Goal: Transaction & Acquisition: Purchase product/service

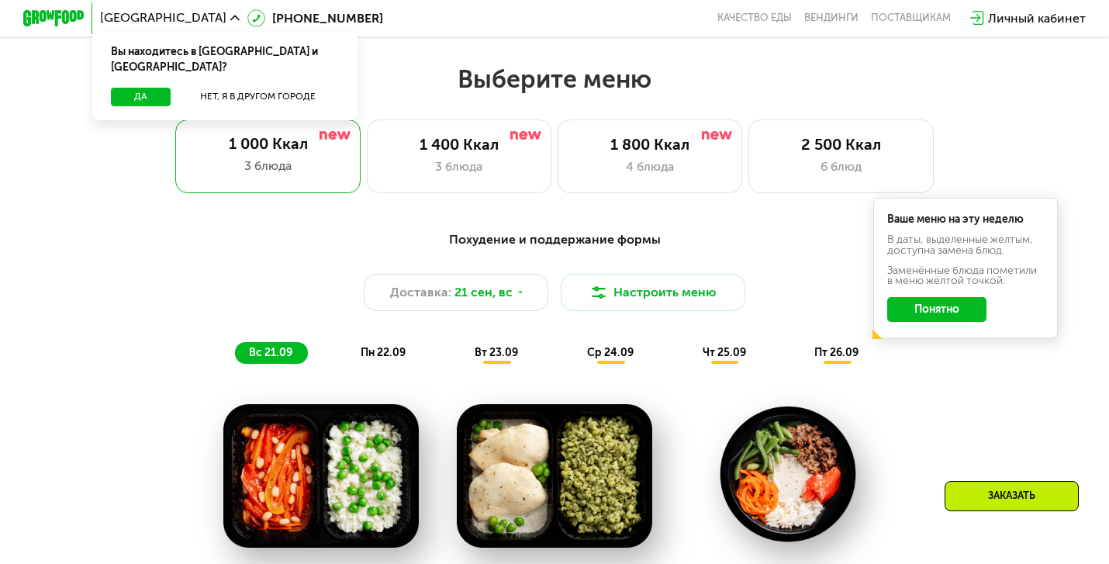
scroll to position [954, 0]
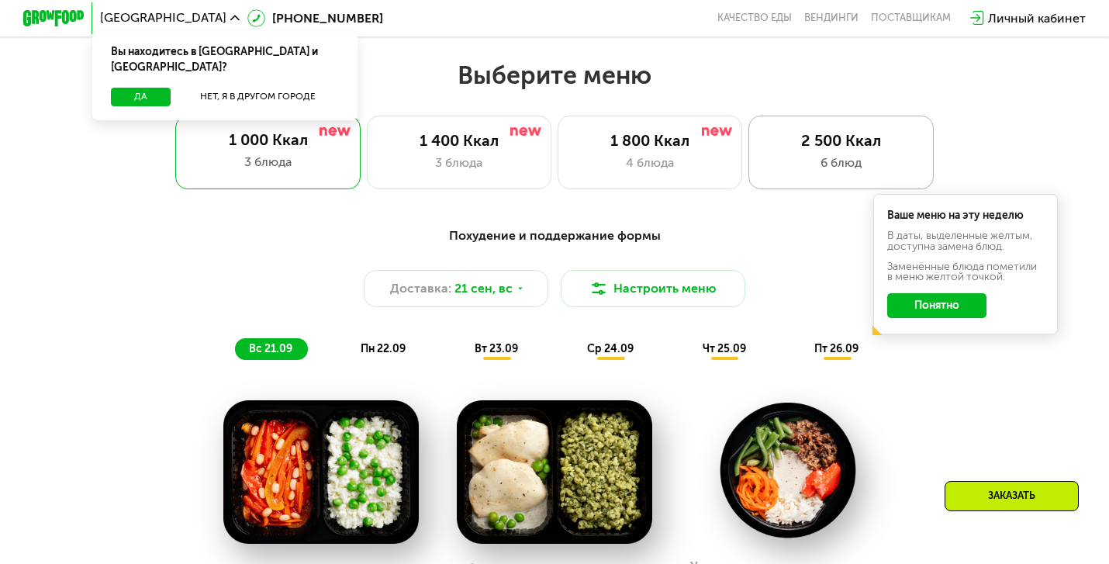
click at [813, 160] on div "6 блюд" at bounding box center [840, 163] width 153 height 19
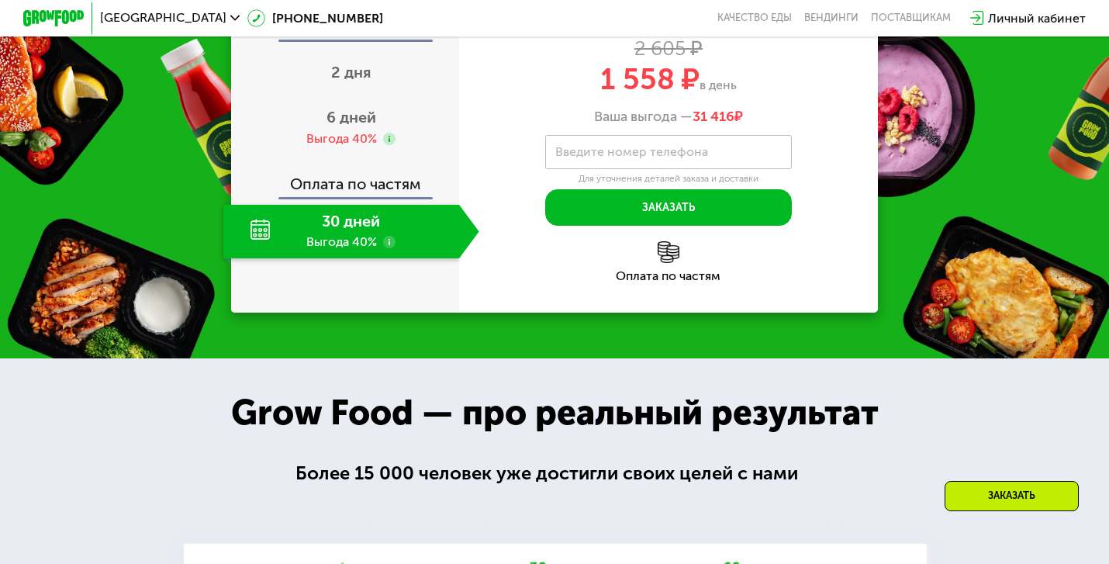
scroll to position [2123, 0]
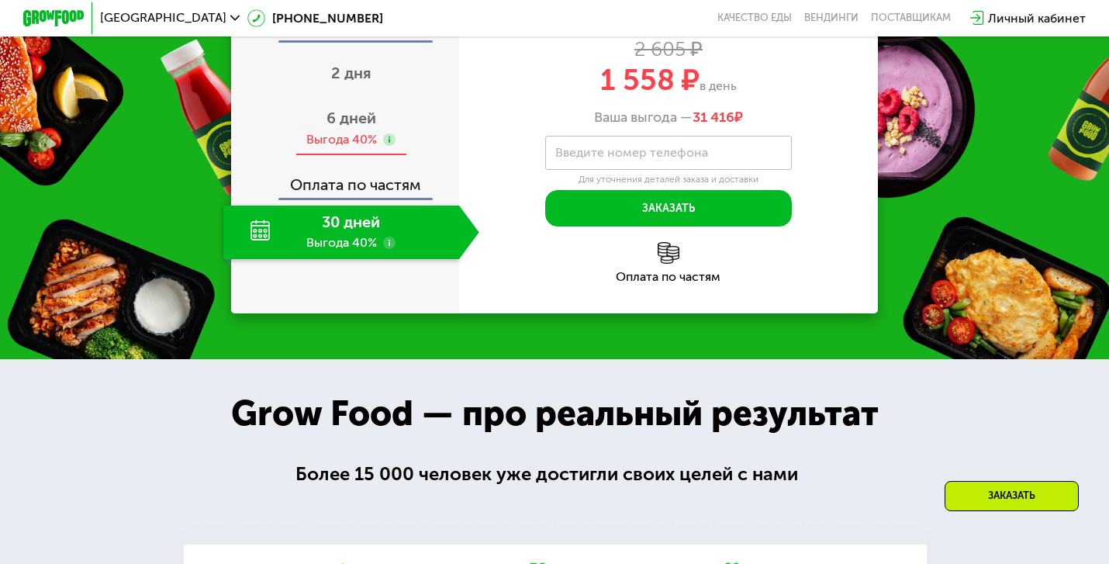
click at [354, 127] on span "6 дней" at bounding box center [351, 118] width 50 height 19
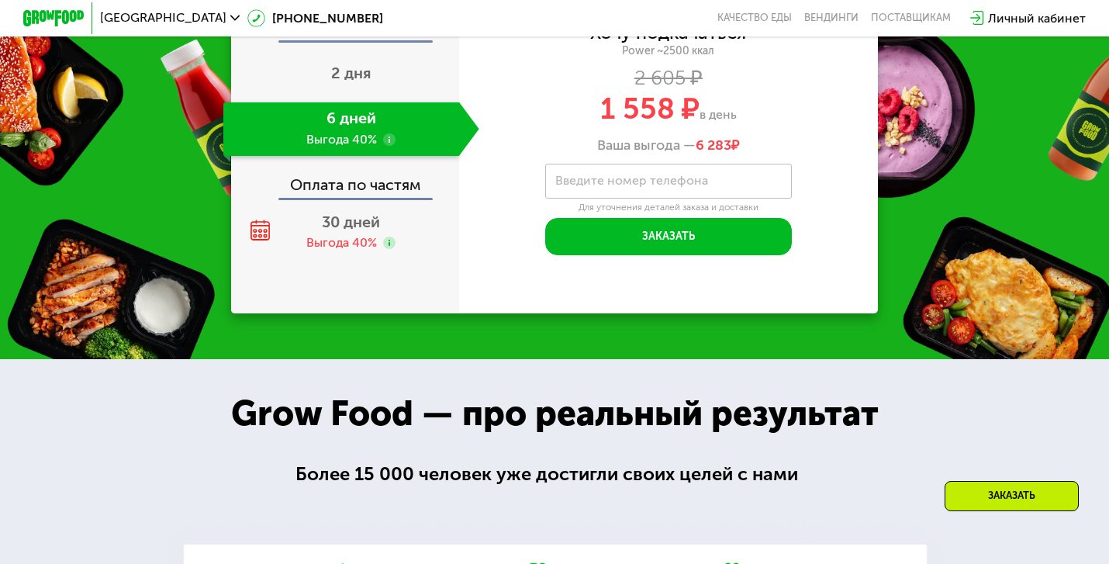
click at [351, 198] on div "Оплата по частям" at bounding box center [346, 180] width 226 height 36
click at [341, 231] on span "30 дней" at bounding box center [351, 221] width 58 height 19
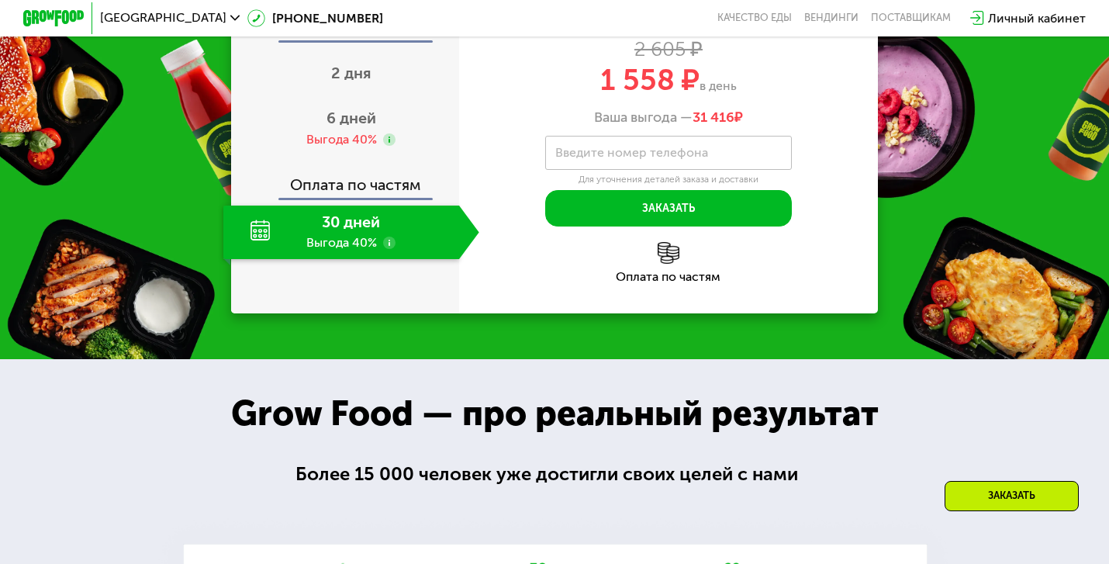
click at [360, 40] on div "Оплата сразу" at bounding box center [346, 30] width 226 height 20
click at [354, 102] on div "2 дня" at bounding box center [351, 75] width 256 height 54
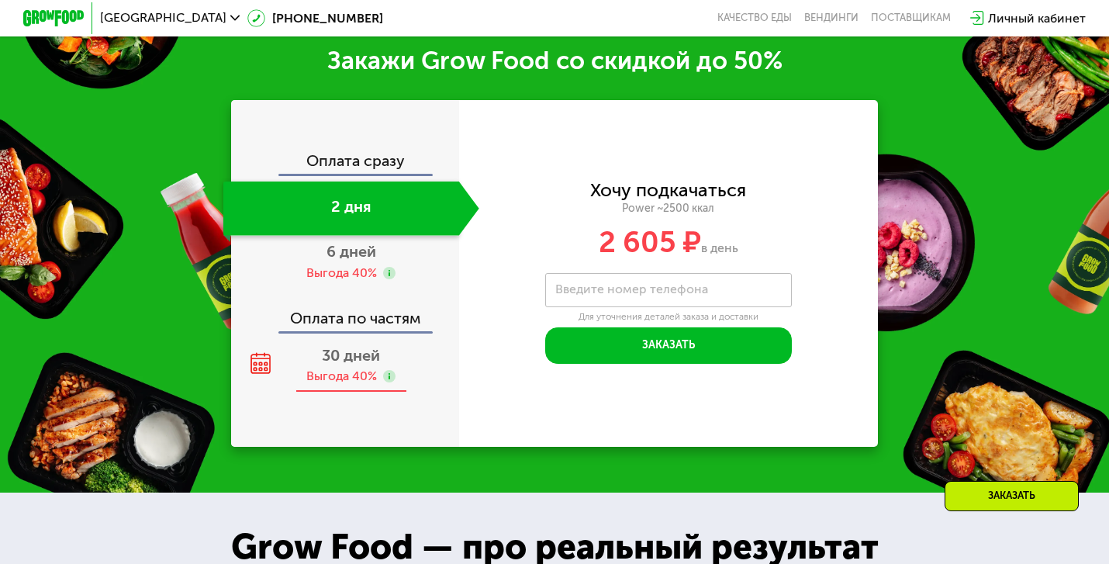
click at [351, 364] on span "30 дней" at bounding box center [351, 355] width 58 height 19
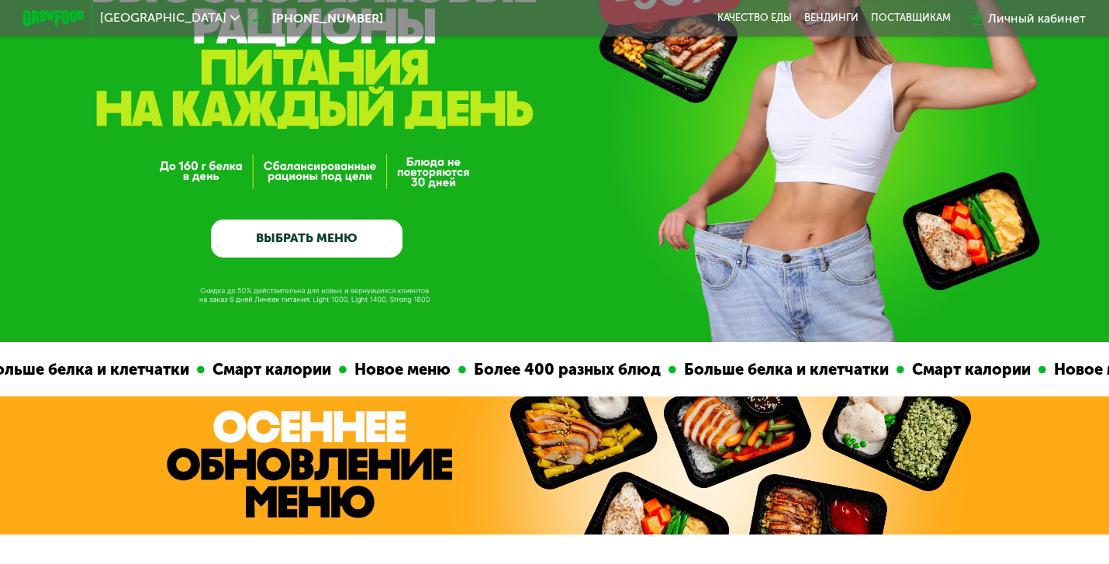
scroll to position [0, 0]
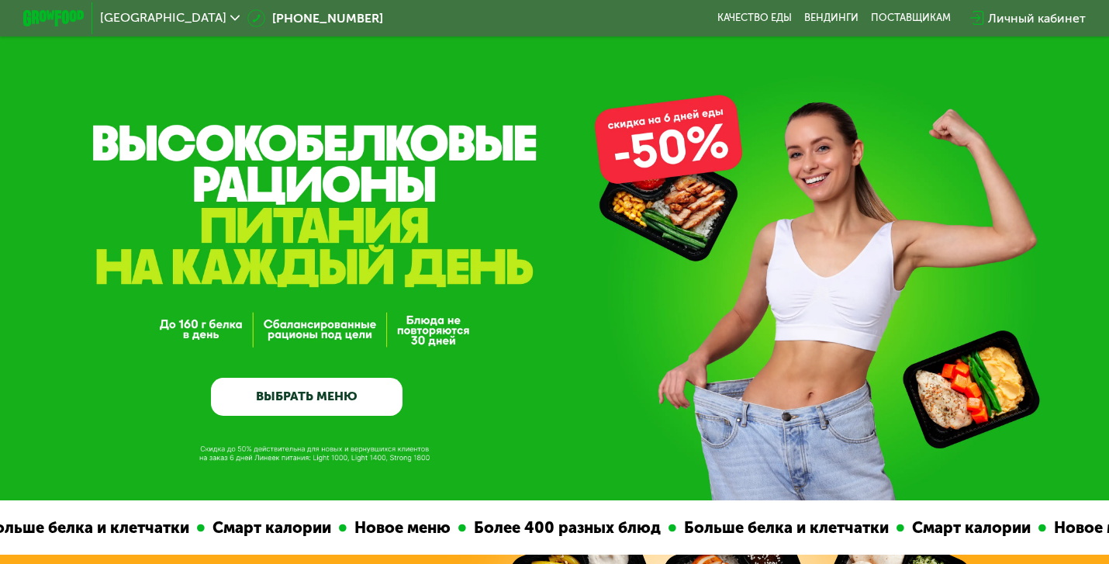
click at [294, 390] on link "ВЫБРАТЬ МЕНЮ" at bounding box center [307, 397] width 192 height 39
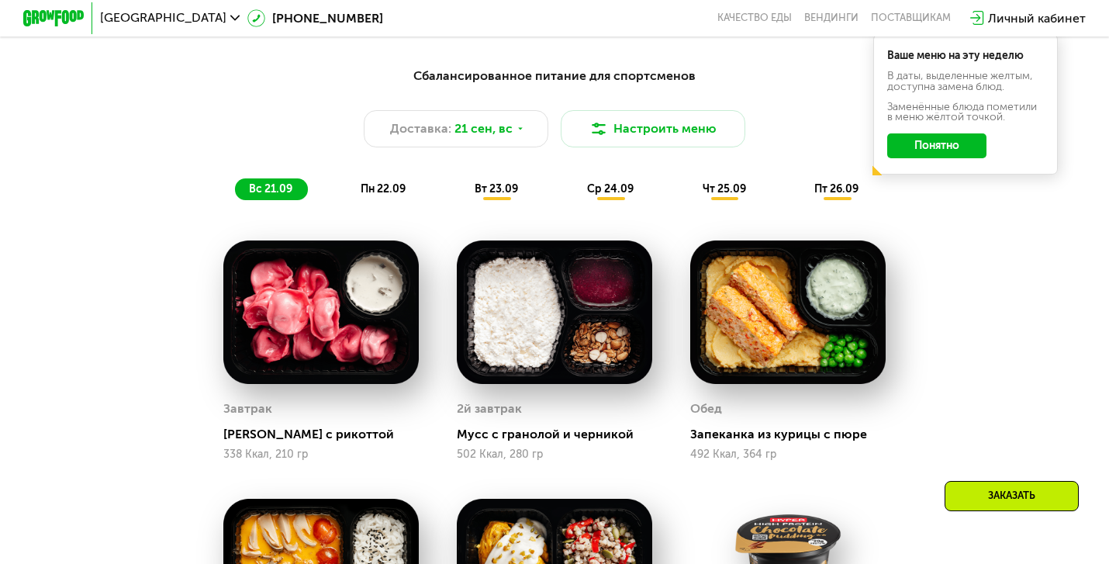
scroll to position [1125, 0]
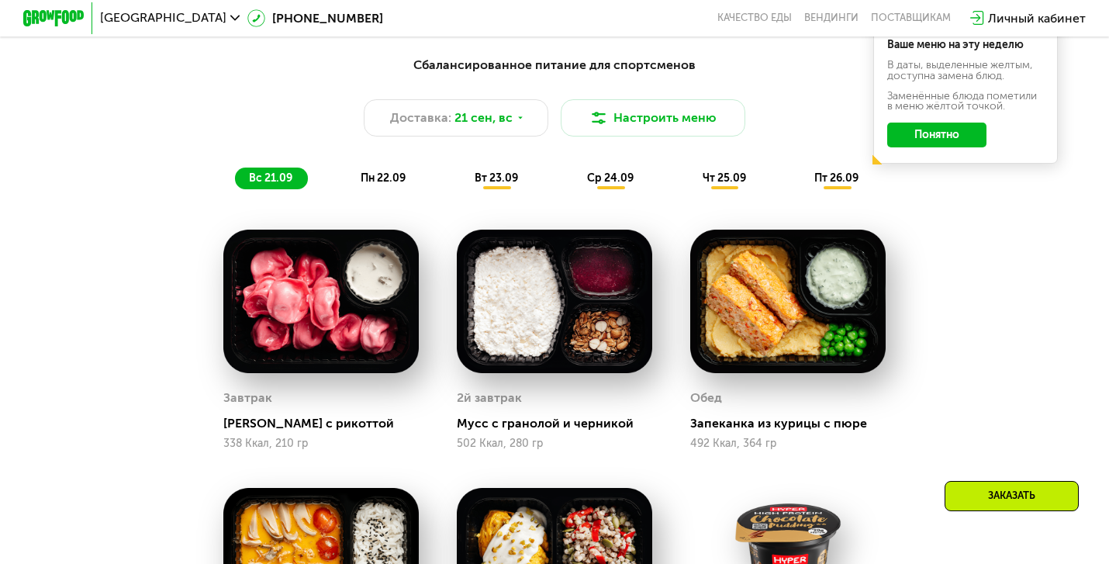
click at [1006, 495] on div "Заказать" at bounding box center [1011, 496] width 134 height 30
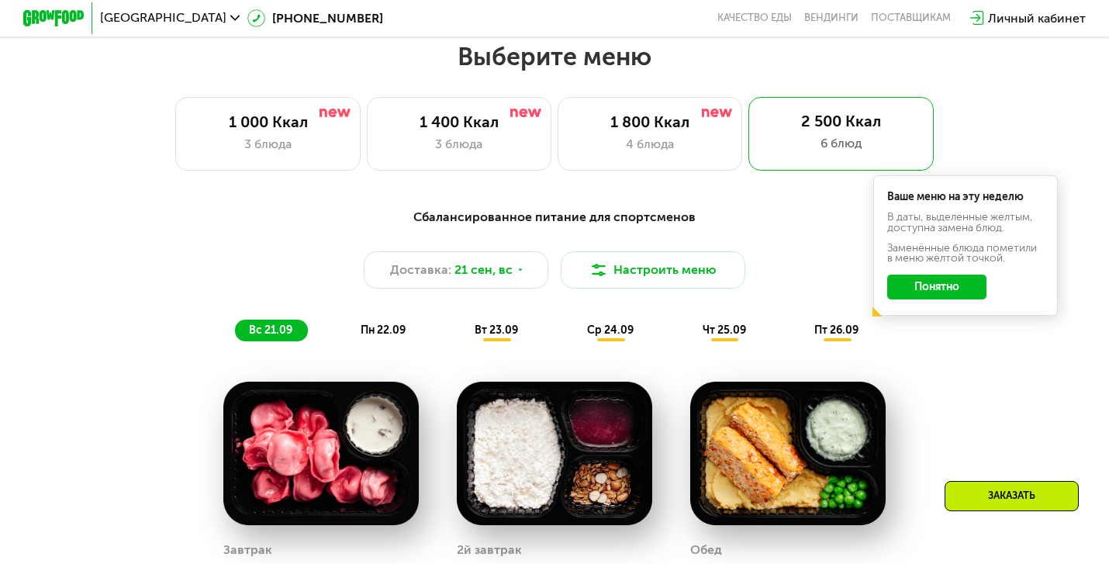
scroll to position [964, 0]
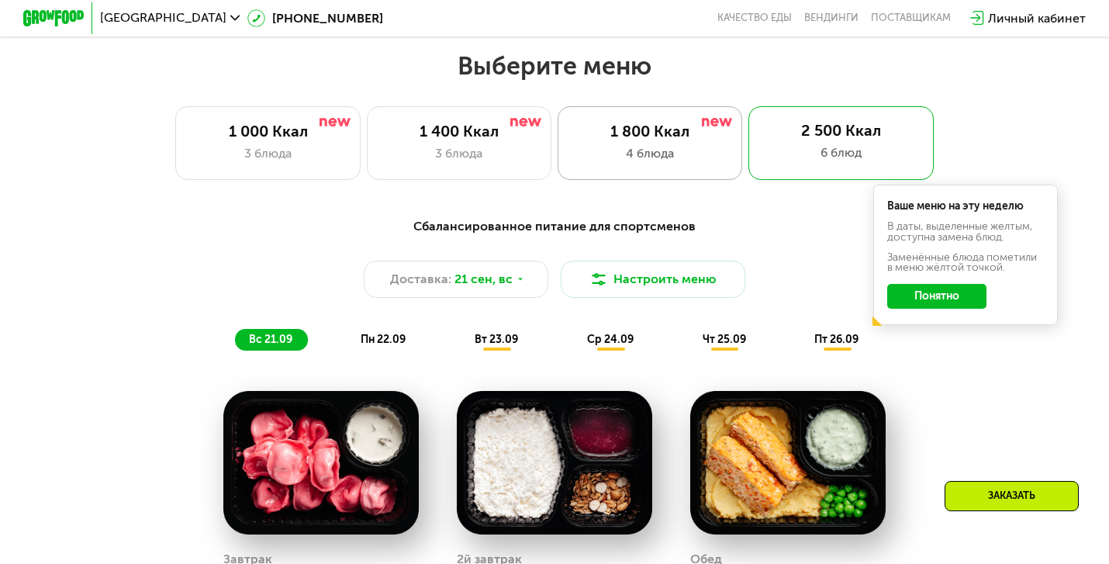
click at [651, 163] on div "4 блюда" at bounding box center [650, 153] width 153 height 19
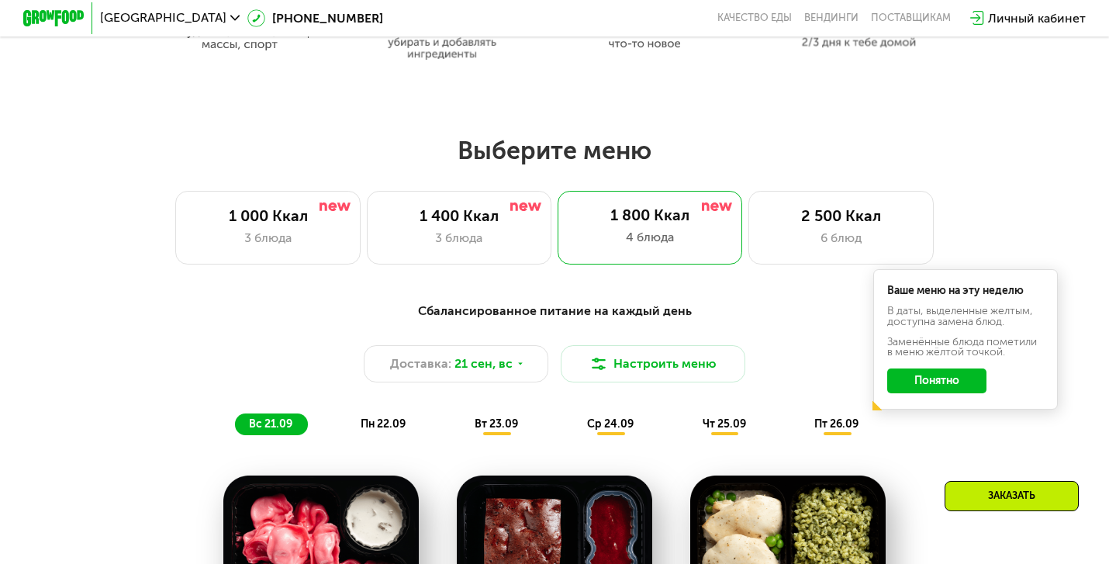
scroll to position [878, 0]
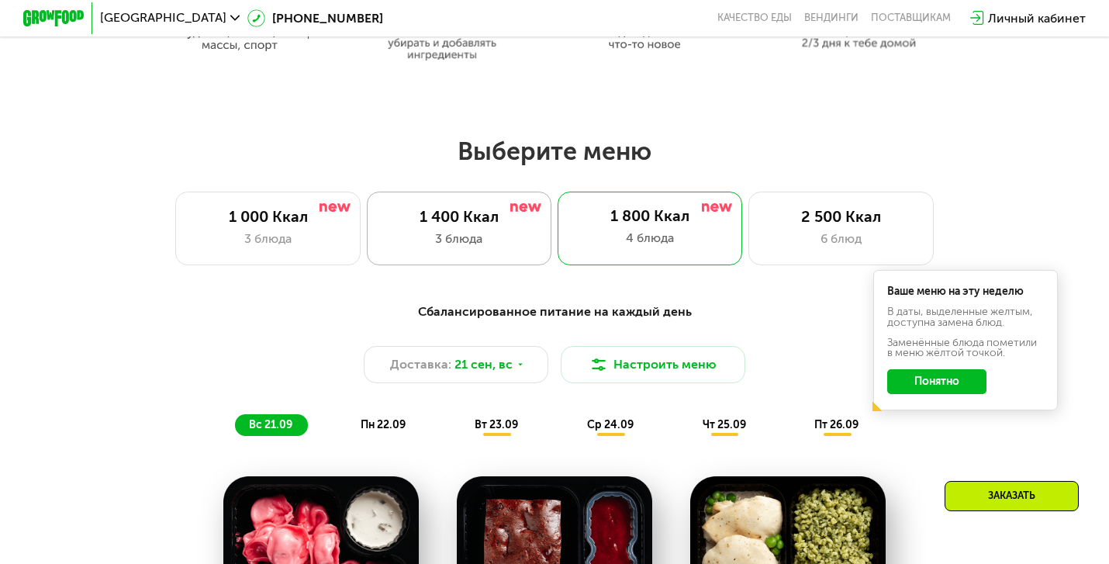
click at [455, 254] on div "1 400 Ккал 3 блюда" at bounding box center [459, 229] width 185 height 74
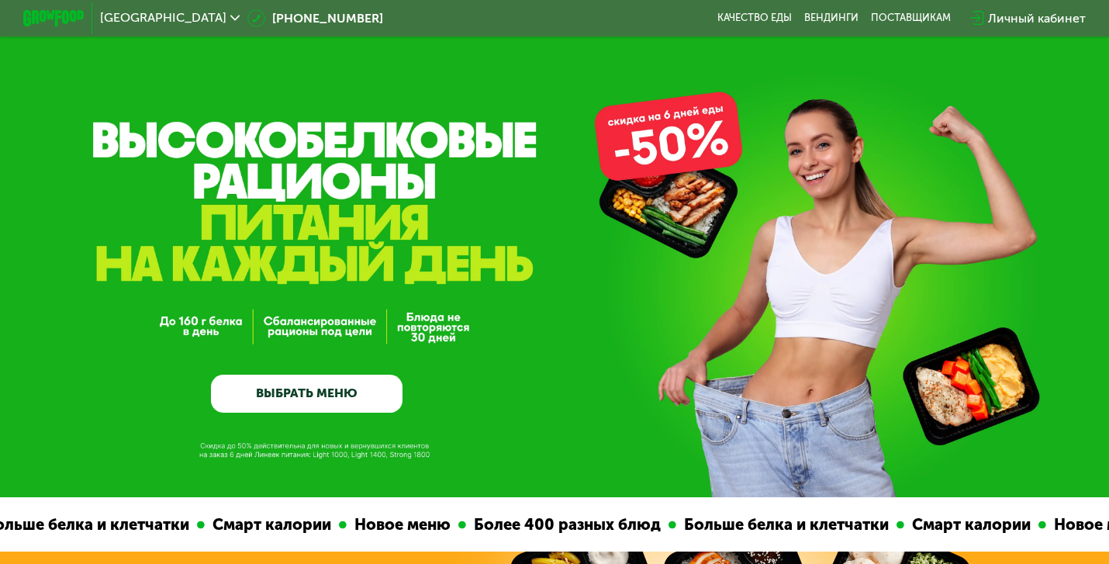
scroll to position [0, 0]
